Goal: Task Accomplishment & Management: Manage account settings

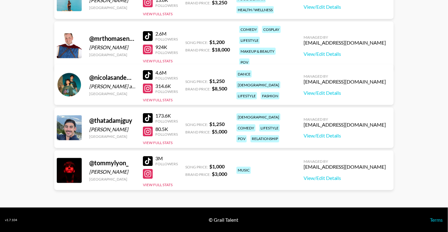
scroll to position [46, 0]
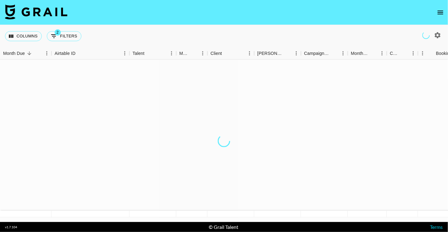
scroll to position [46, 0]
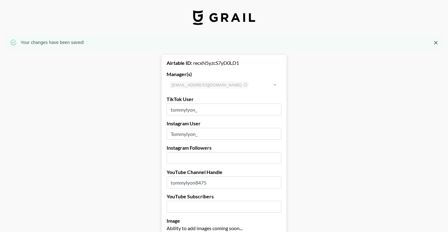
select select "USD"
